Goal: Navigation & Orientation: Find specific page/section

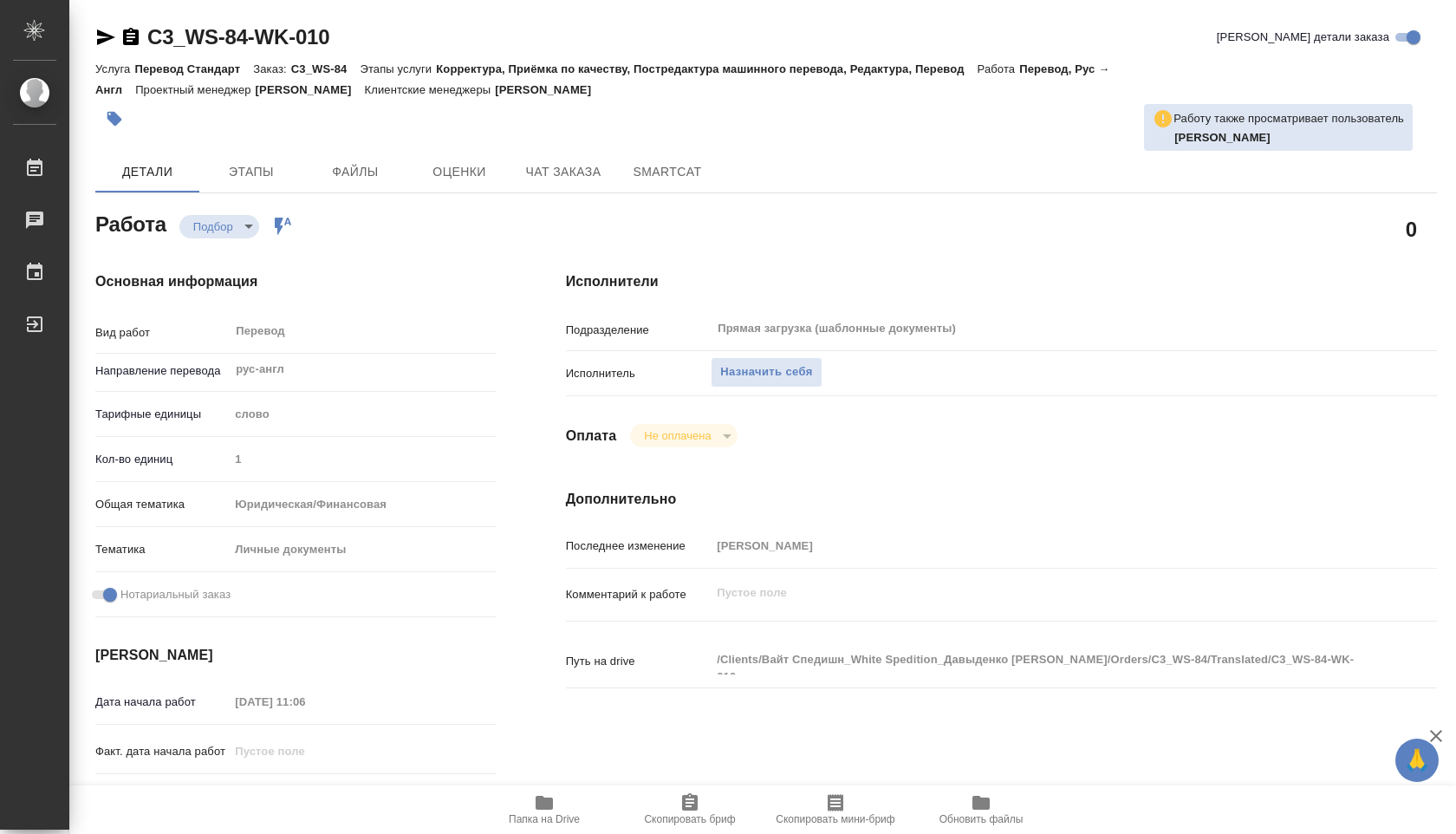
scroll to position [679, 0]
